Goal: Find specific page/section: Find specific page/section

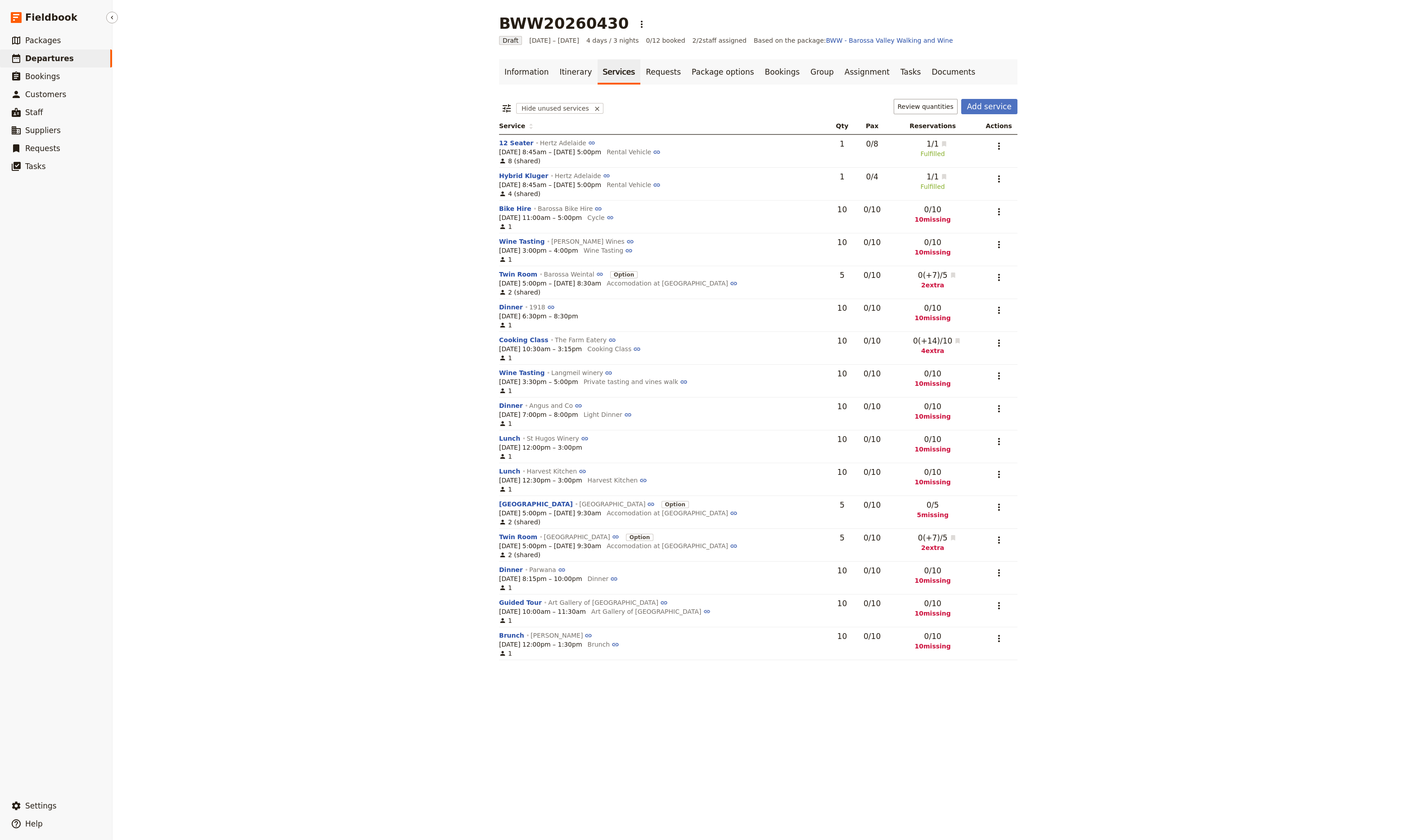
click at [44, 59] on span "Departures" at bounding box center [49, 58] width 49 height 9
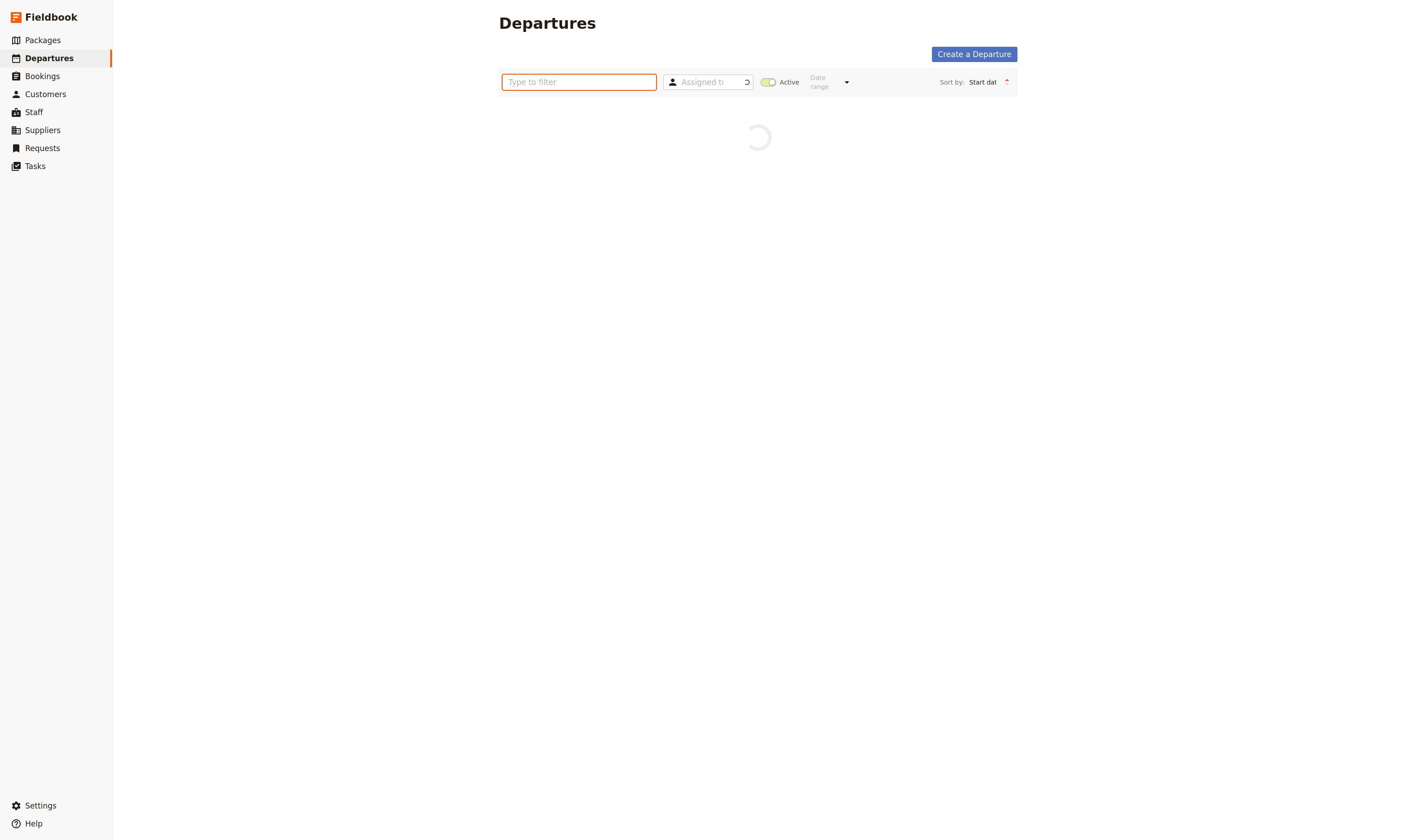
click at [520, 83] on input "text" at bounding box center [579, 82] width 153 height 15
type input "adl"
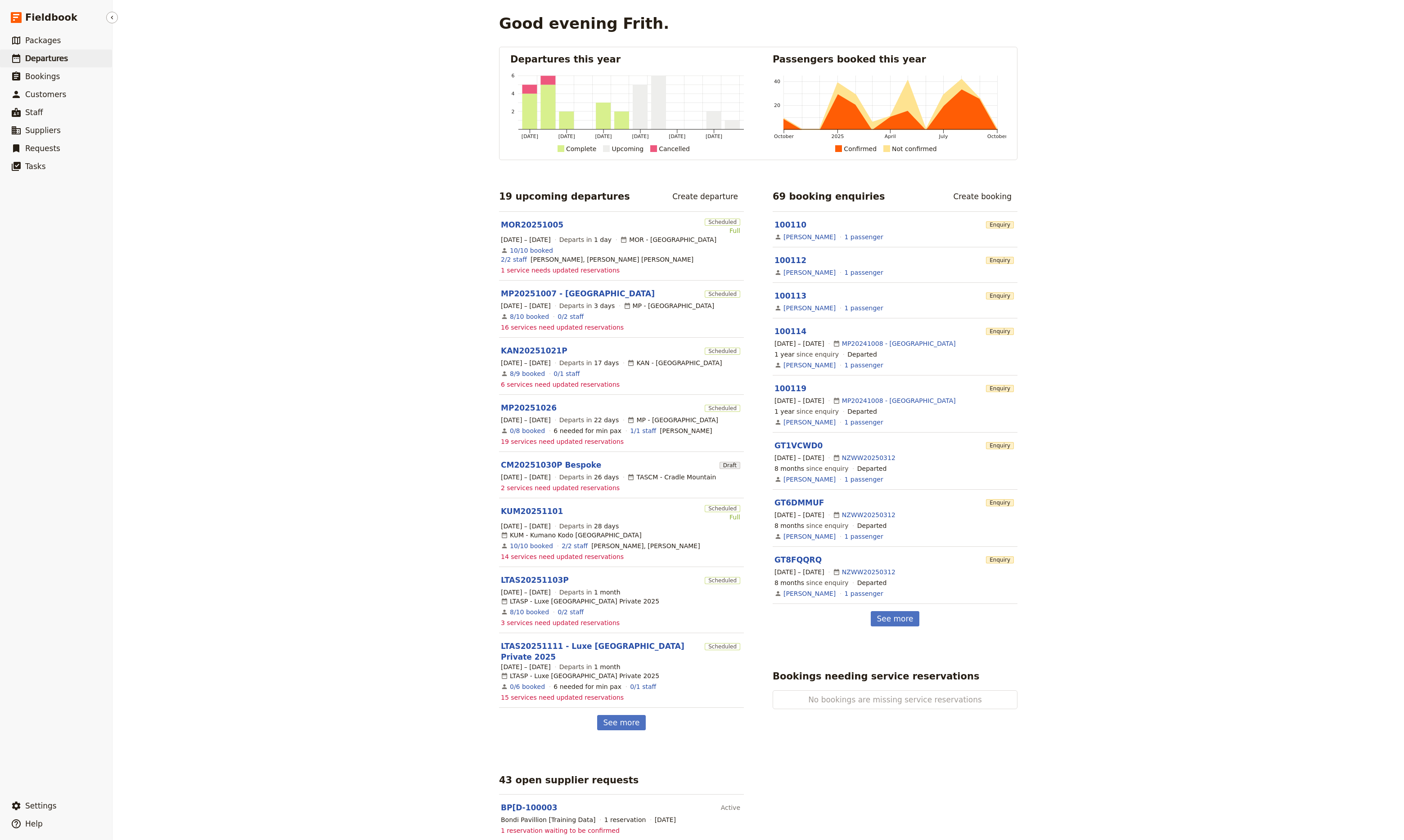
click at [50, 54] on span "Departures" at bounding box center [47, 58] width 43 height 9
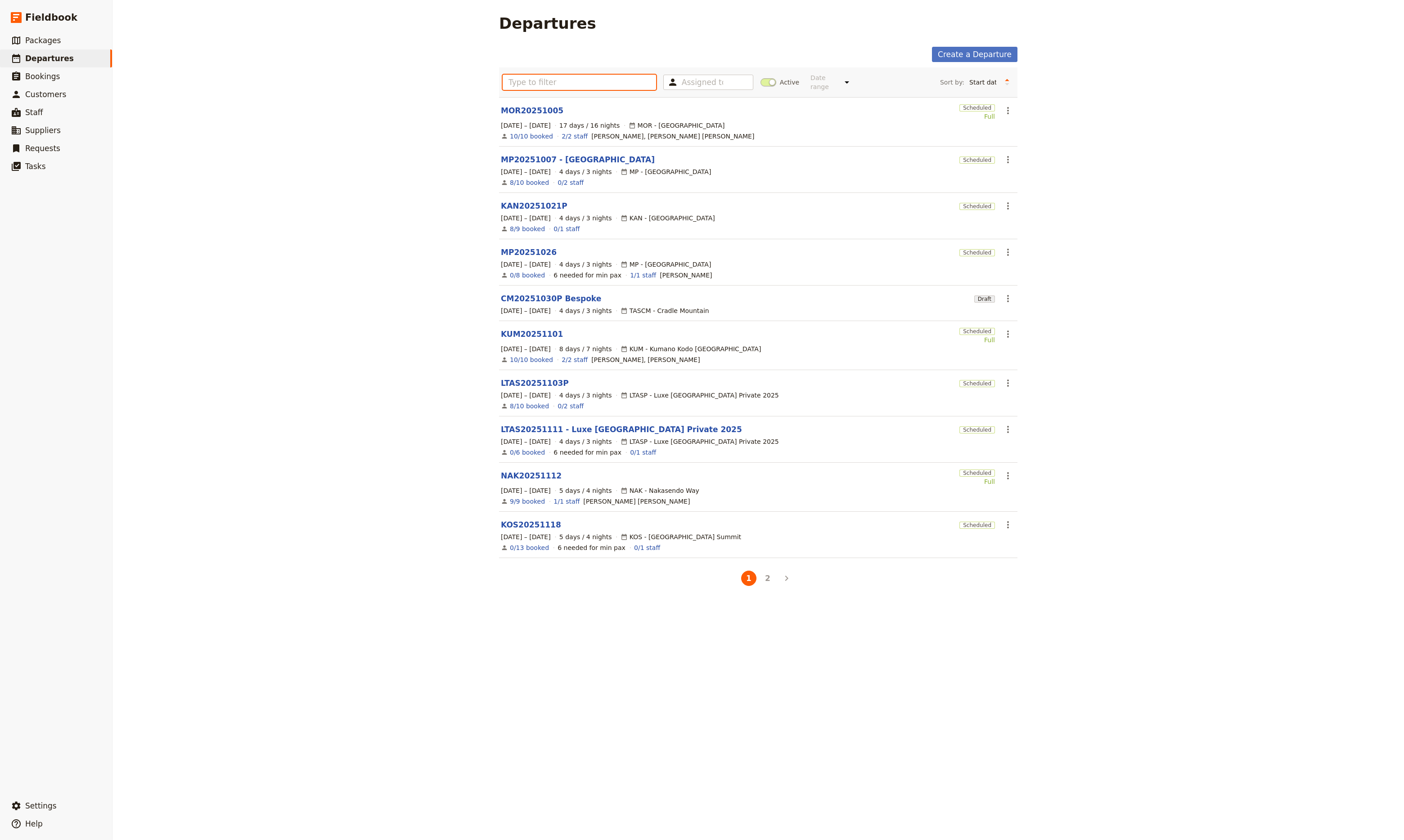
click at [515, 76] on input "text" at bounding box center [579, 82] width 153 height 15
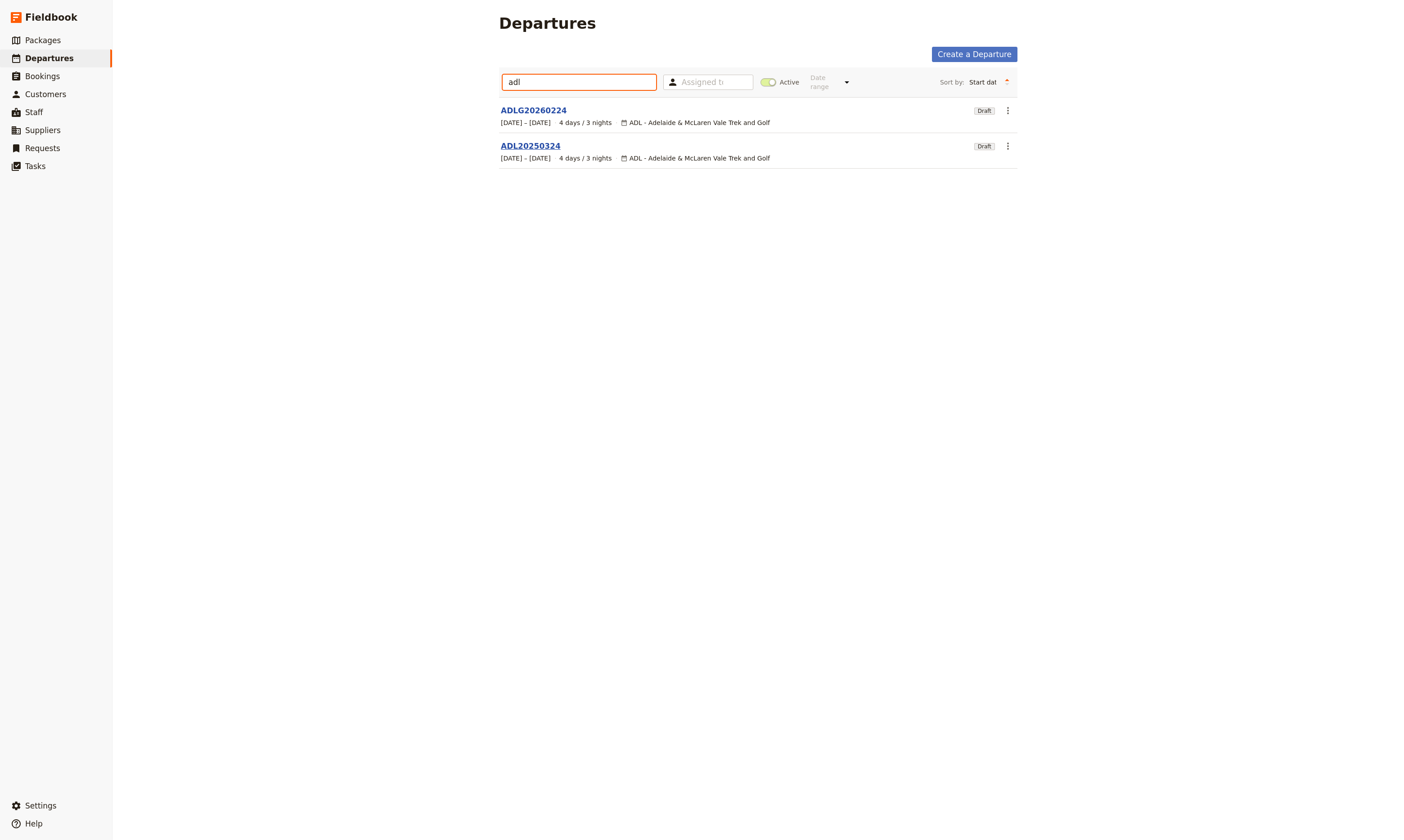
type input "adl"
click at [514, 141] on link "ADL20250324" at bounding box center [531, 146] width 60 height 11
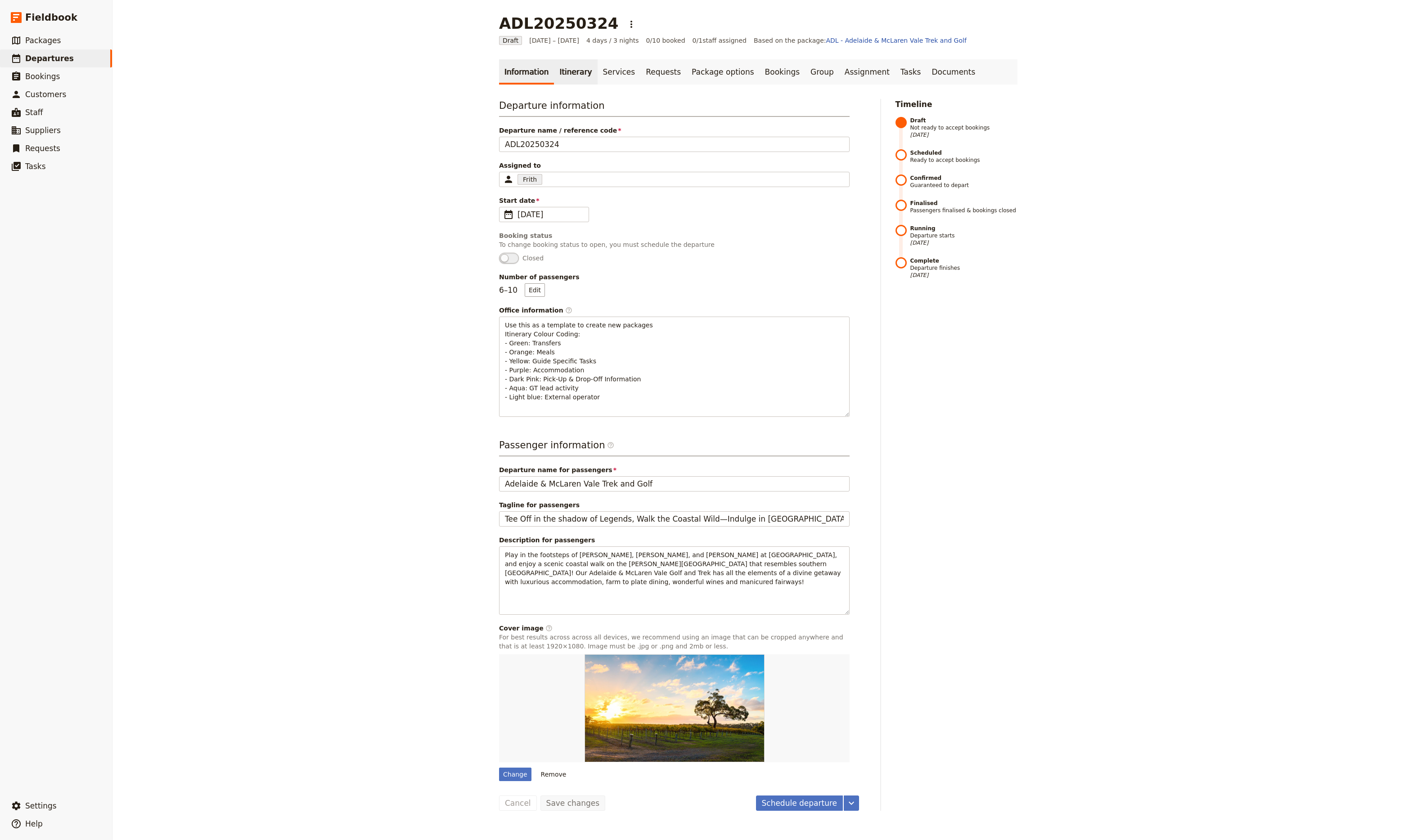
click at [563, 74] on link "Itinerary" at bounding box center [575, 71] width 43 height 25
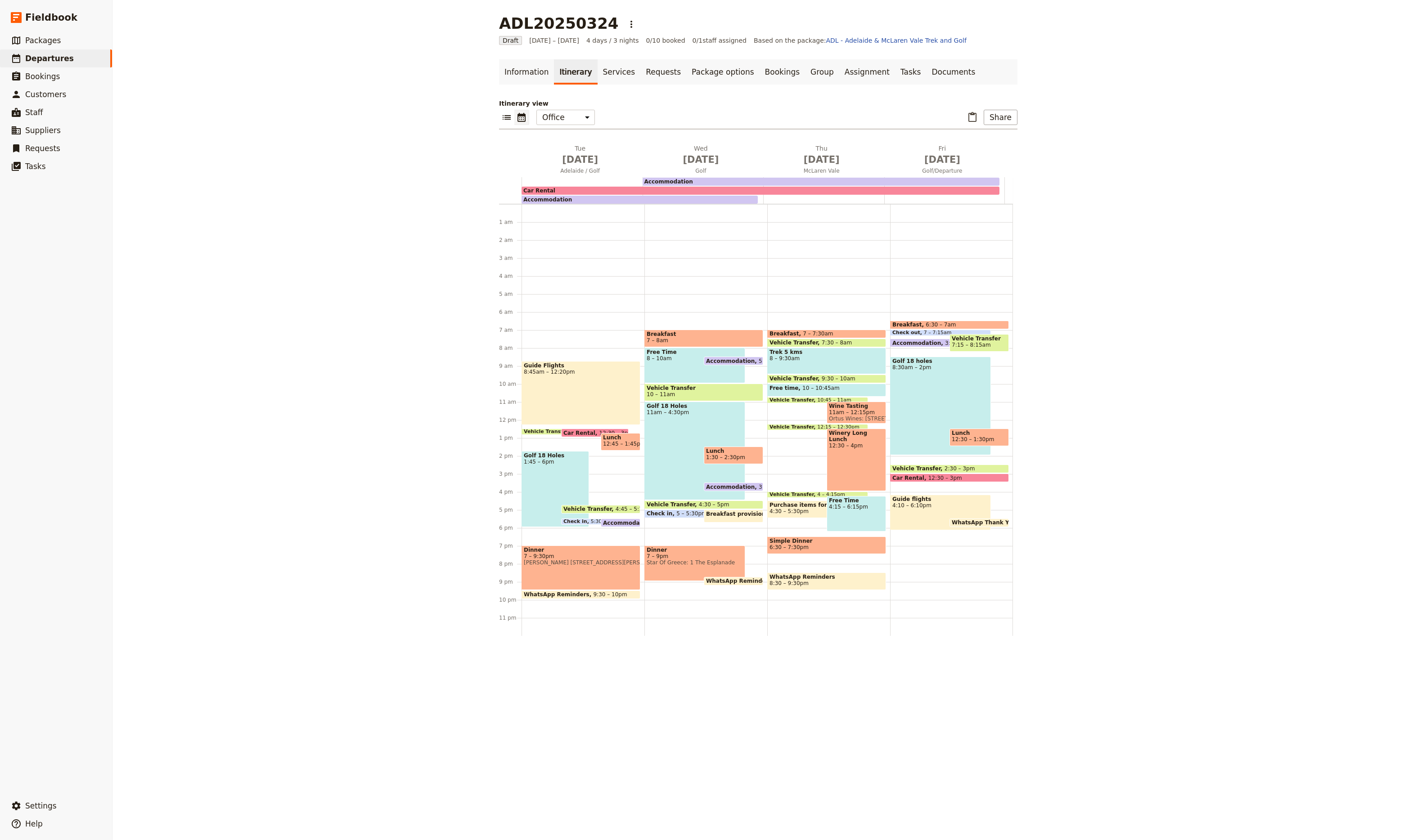
click at [579, 431] on span "Car Rental" at bounding box center [581, 433] width 36 height 6
